Goal: Book appointment/travel/reservation

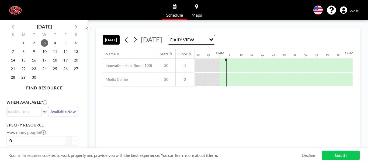
scroll to position [0, 1410]
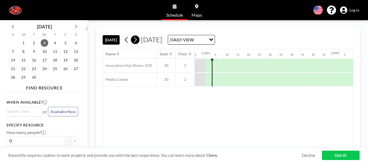
click at [133, 39] on icon at bounding box center [134, 40] width 5 height 8
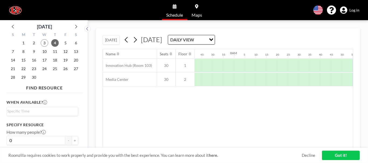
scroll to position [0, 1022]
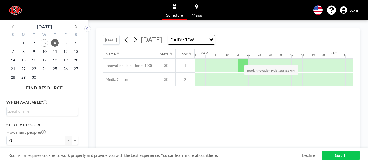
click at [211, 103] on div "Name Seats Floor 12AM 5 10 15 20 25 30 35 40 45 50 55 1AM 5 10 15 20 25 30 35 4…" at bounding box center [228, 98] width 250 height 99
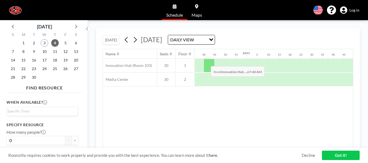
click at [206, 62] on div at bounding box center [208, 65] width 11 height 13
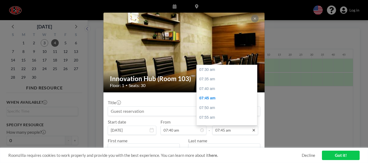
scroll to position [29, 0]
click at [240, 131] on input "07:45 am" at bounding box center [235, 130] width 46 height 9
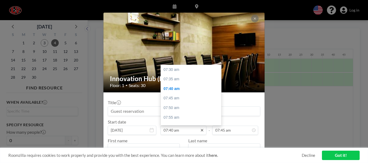
drag, startPoint x: 240, startPoint y: 131, endPoint x: 202, endPoint y: 128, distance: 37.7
click at [202, 128] on div "Start date [DATE] From 07:40 am 07:30 am 07:35 am 07:40 am 07:45 am 07:50 am 07…" at bounding box center [184, 127] width 152 height 16
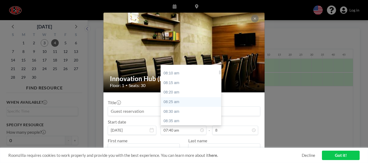
type input "07:45 am"
click at [181, 101] on div "08:25 am" at bounding box center [192, 102] width 63 height 10
type input "08:25 am"
type input "08:30 am"
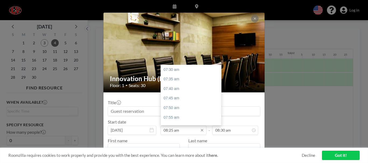
scroll to position [105, 0]
click at [174, 132] on input "08:25 am" at bounding box center [183, 130] width 46 height 9
click at [170, 132] on input "08:25 am" at bounding box center [183, 130] width 46 height 9
drag, startPoint x: 172, startPoint y: 132, endPoint x: 163, endPoint y: 130, distance: 9.0
click at [163, 130] on input "08:25 am" at bounding box center [183, 130] width 46 height 9
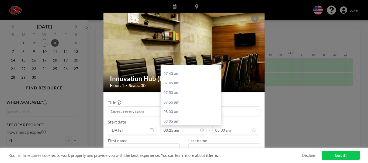
scroll to position [9, 0]
click at [182, 80] on div "07:40 am" at bounding box center [192, 80] width 63 height 10
type input "07:40 am"
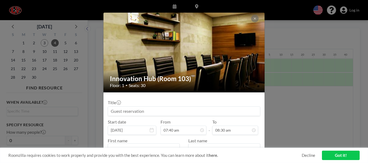
click at [148, 112] on input at bounding box center [184, 111] width 152 height 9
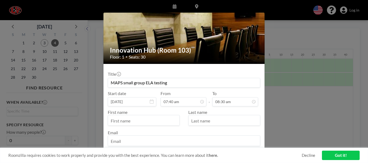
click at [144, 122] on input "text" at bounding box center [143, 121] width 71 height 9
type input "MAPS small group ELA testing"
type input "[PERSON_NAME]"
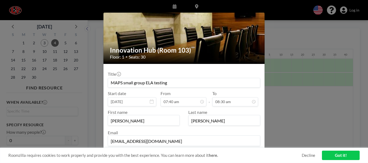
scroll to position [54, 0]
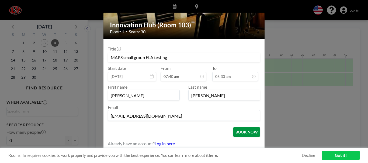
type input "[EMAIL_ADDRESS][DOMAIN_NAME]"
click at [238, 131] on button "BOOK NOW" at bounding box center [246, 132] width 27 height 9
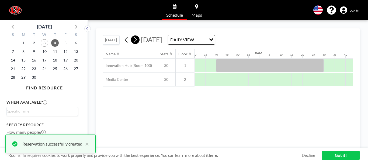
click at [136, 39] on icon at bounding box center [135, 40] width 3 height 6
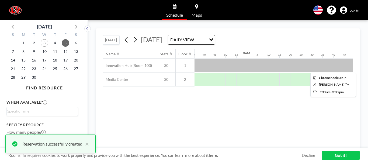
scroll to position [0, 1022]
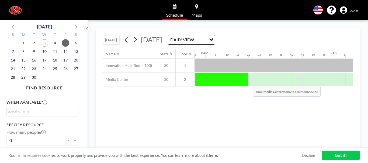
drag, startPoint x: 195, startPoint y: 78, endPoint x: 253, endPoint y: 83, distance: 58.6
click at [248, 83] on div at bounding box center [221, 79] width 54 height 13
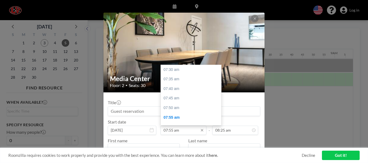
scroll to position [48, 0]
click at [177, 129] on input "07:55 am" at bounding box center [183, 130] width 46 height 9
click at [170, 73] on div "07:40 am" at bounding box center [192, 70] width 63 height 10
type input "07:40 am"
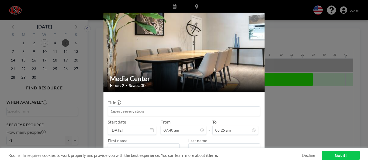
scroll to position [0, 0]
click at [148, 110] on input at bounding box center [184, 111] width 152 height 9
type input "M"
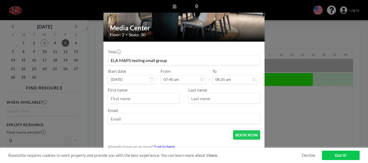
scroll to position [51, 0]
click at [143, 103] on input "text" at bounding box center [143, 98] width 71 height 9
type input "ELA MAPS testing small group"
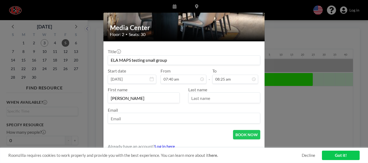
type input "[PERSON_NAME]"
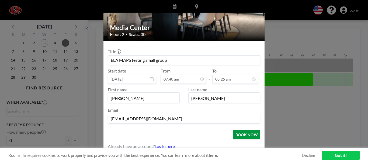
type input "[EMAIL_ADDRESS][DOMAIN_NAME]"
click at [237, 136] on button "BOOK NOW" at bounding box center [246, 134] width 27 height 9
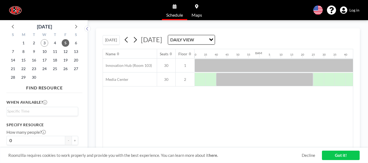
click at [334, 153] on link "Got it!" at bounding box center [341, 155] width 38 height 9
